Goal: Navigation & Orientation: Find specific page/section

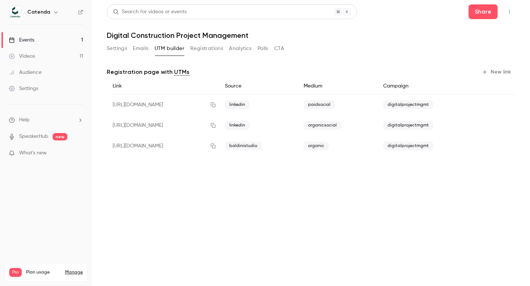
click at [215, 51] on button "Registrations" at bounding box center [206, 49] width 33 height 12
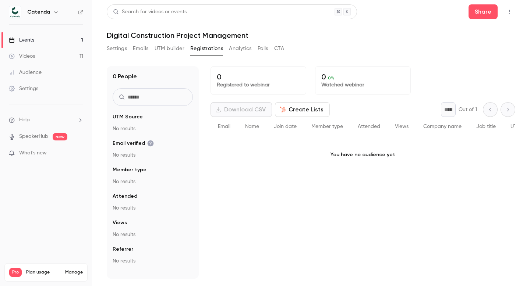
click at [111, 52] on button "Settings" at bounding box center [117, 49] width 20 height 12
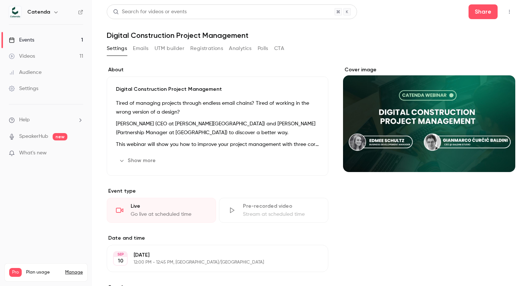
click at [56, 39] on link "Events 1" at bounding box center [46, 40] width 92 height 16
